Goal: Check status

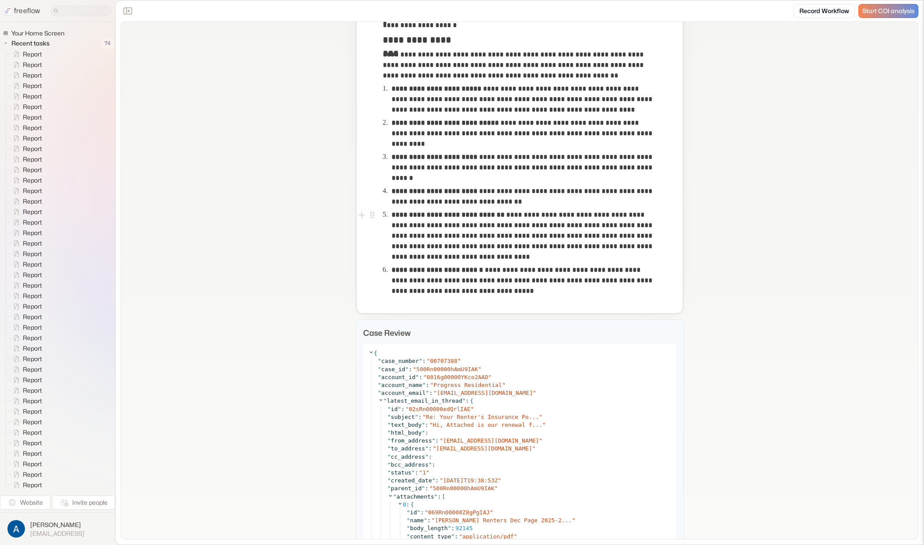
scroll to position [739, 0]
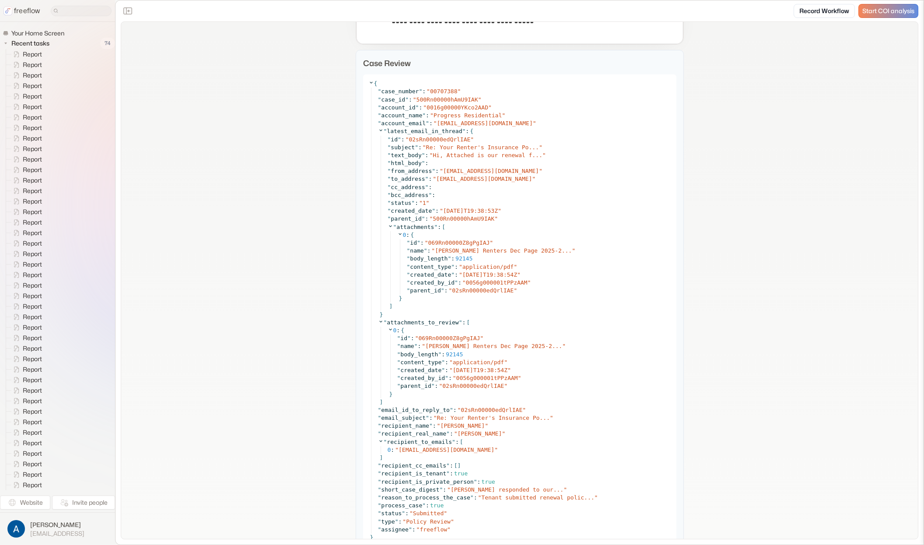
click at [368, 81] on icon at bounding box center [371, 83] width 6 height 6
